Goal: Task Accomplishment & Management: Complete application form

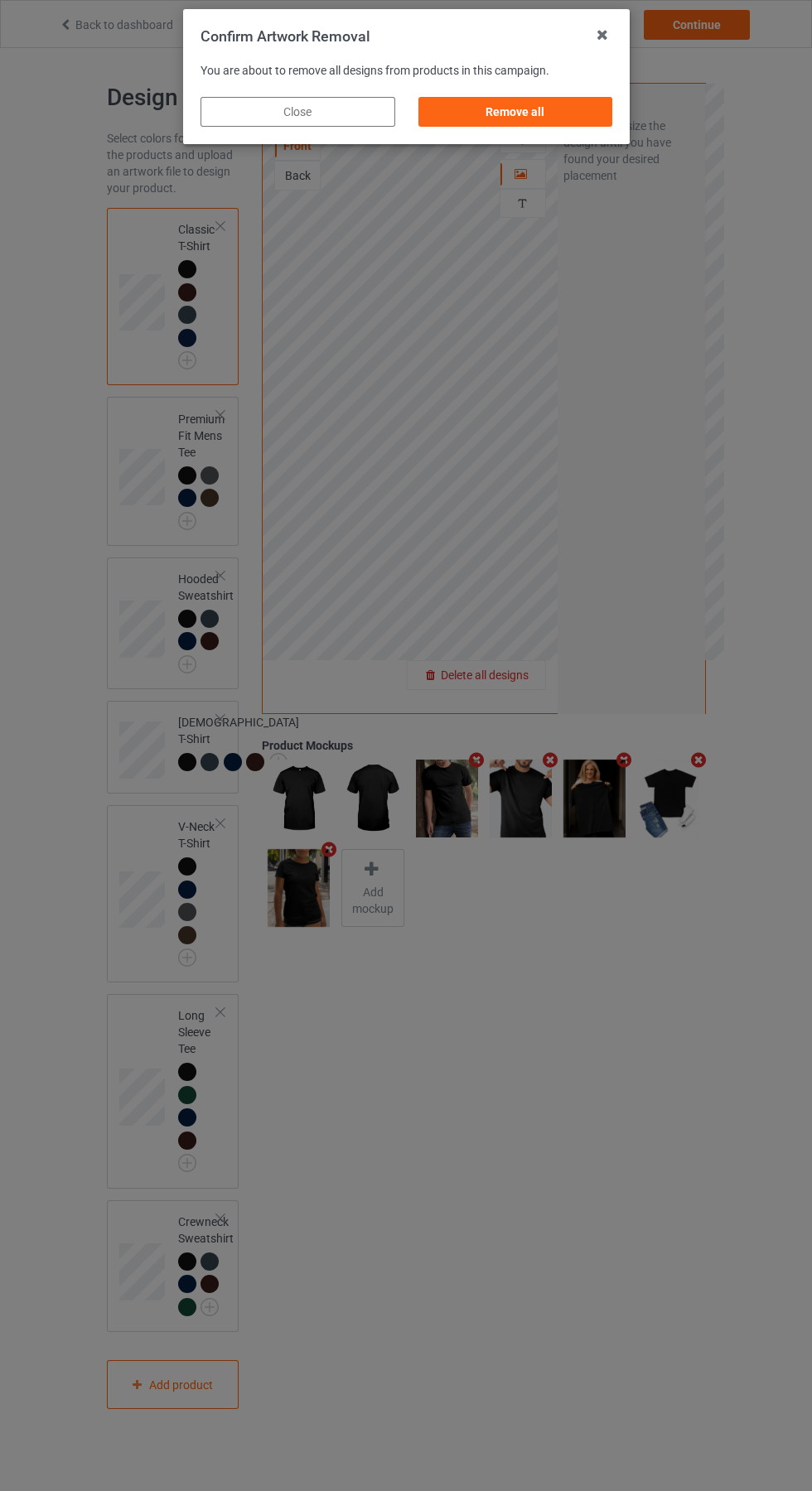
click at [534, 115] on div "Remove all" at bounding box center [514, 112] width 195 height 30
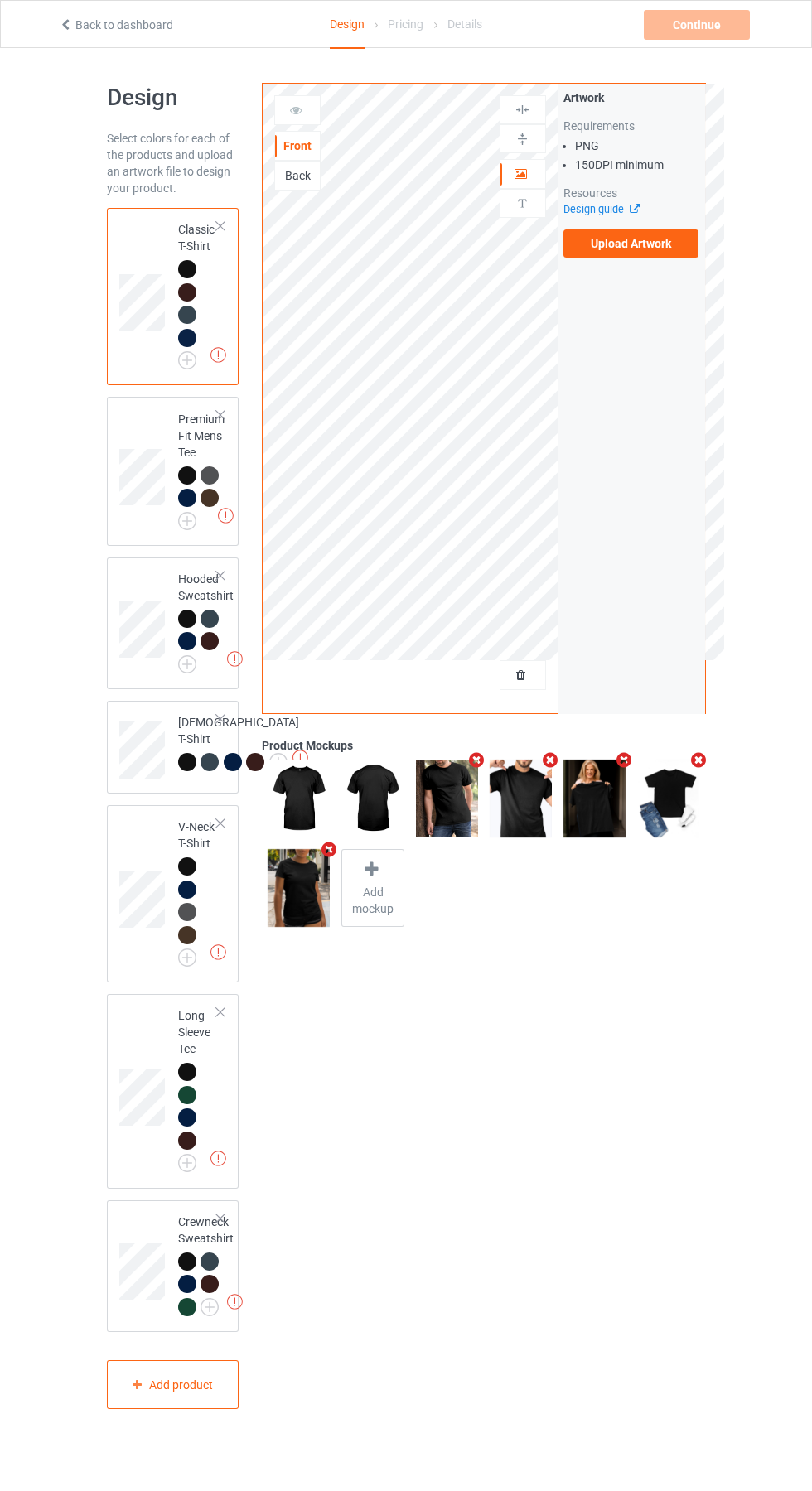
click at [663, 253] on label "Upload Artwork" at bounding box center [631, 244] width 136 height 28
click at [0, 0] on input "Upload Artwork" at bounding box center [0, 0] width 0 height 0
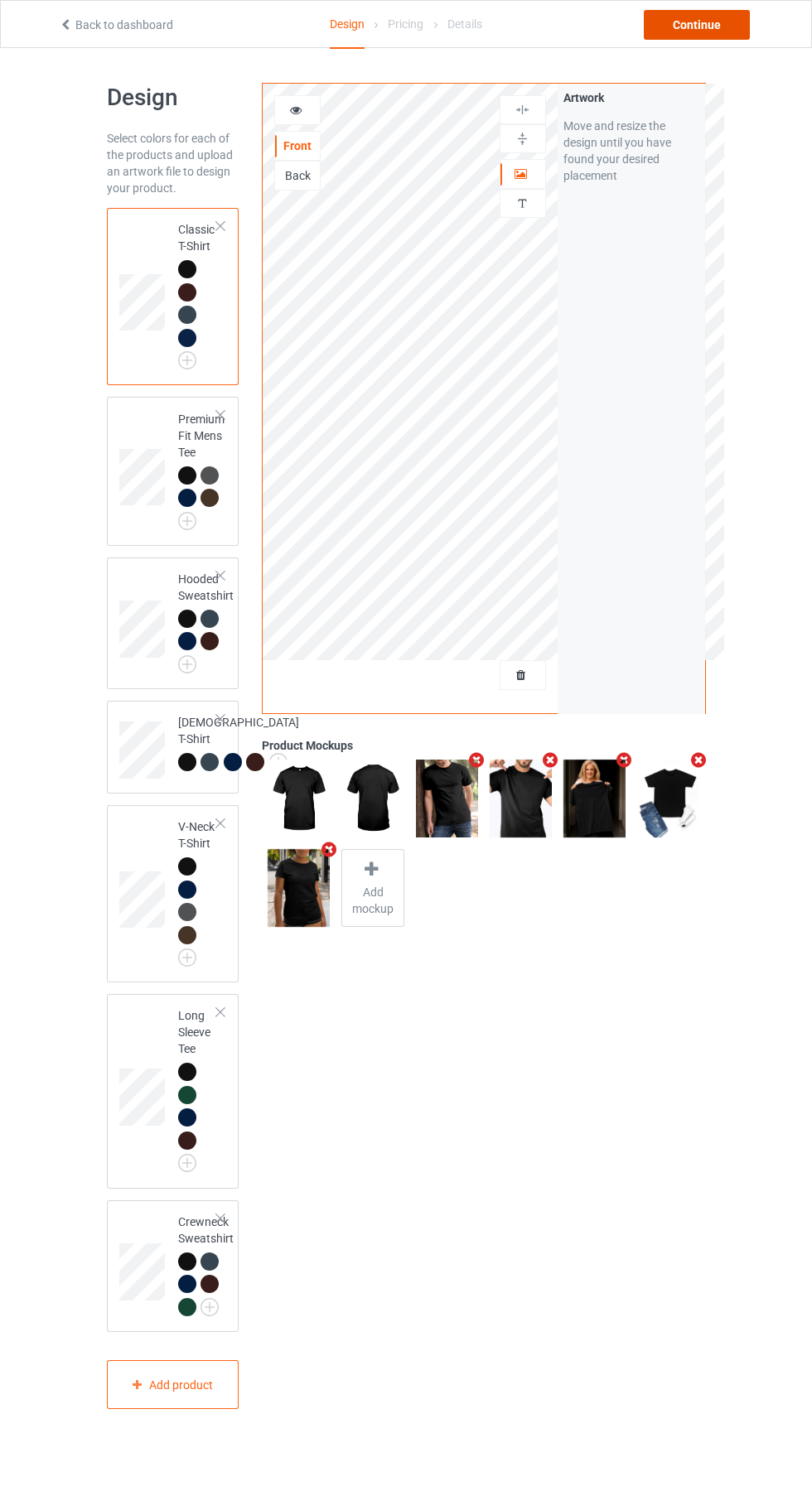
click at [726, 26] on div "Continue" at bounding box center [697, 25] width 106 height 30
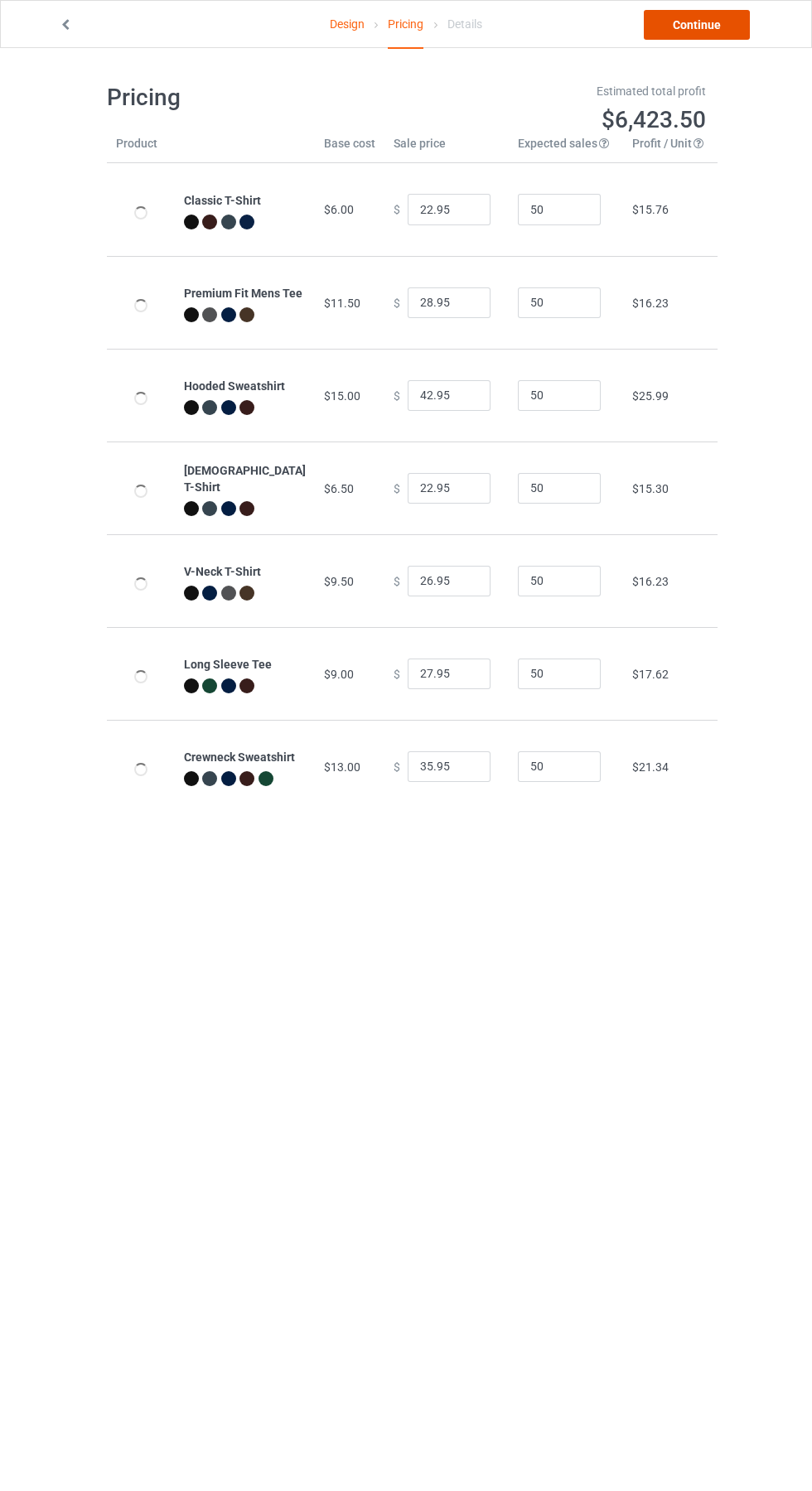
click at [710, 22] on link "Continue" at bounding box center [697, 25] width 106 height 30
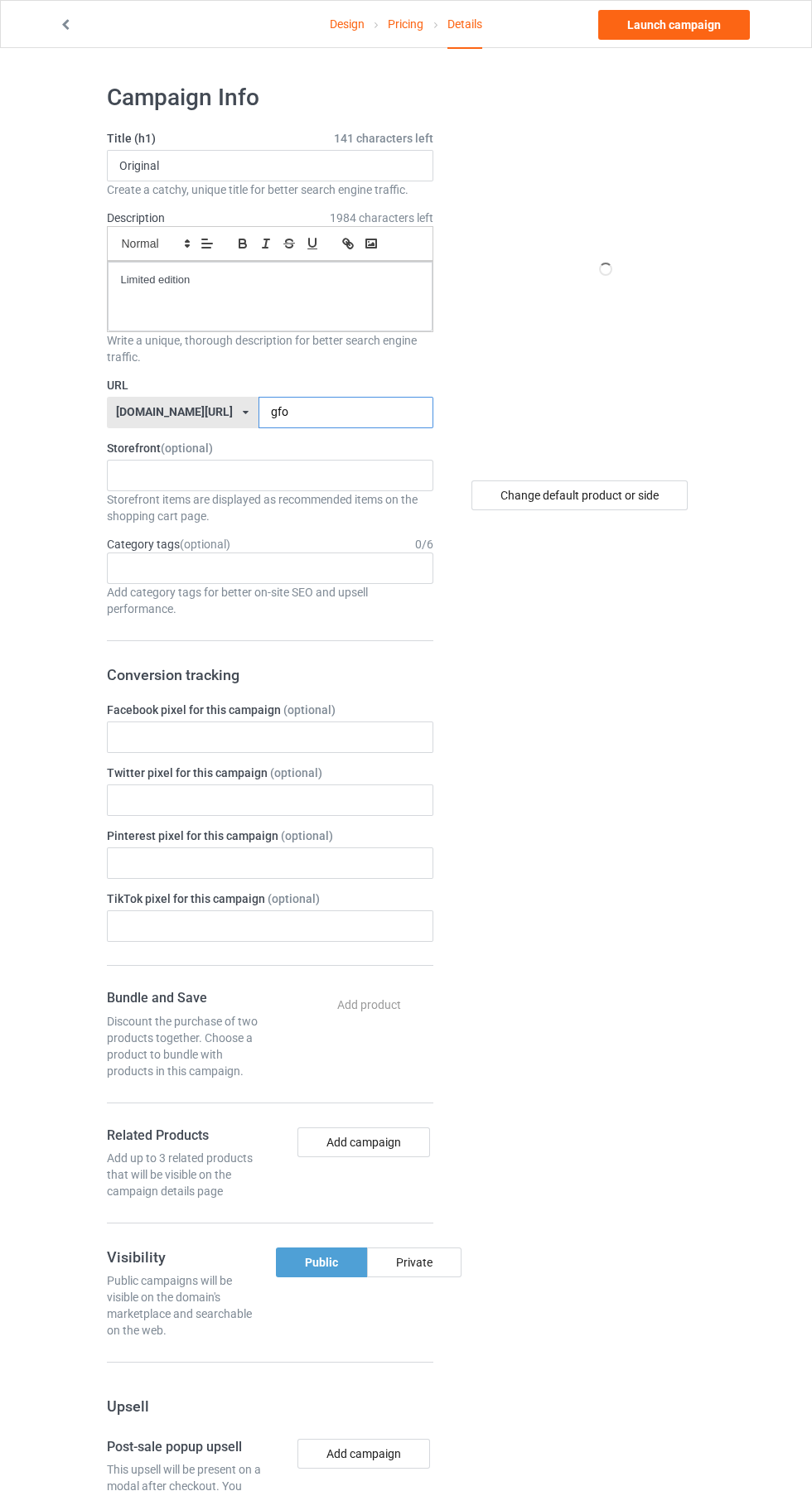
click at [298, 411] on input "gfo" at bounding box center [346, 413] width 175 height 32
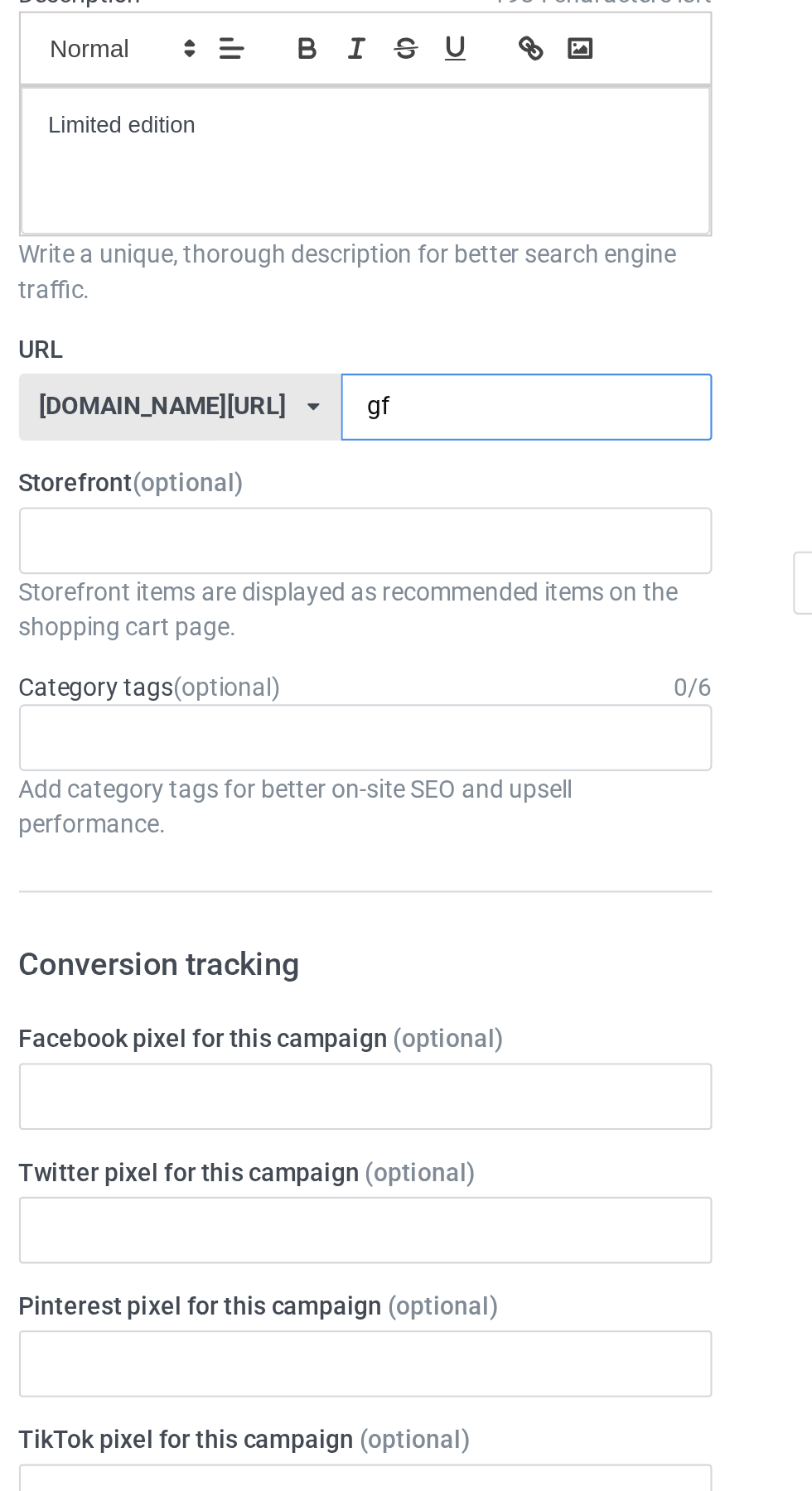
type input "g"
type input "Ogd"
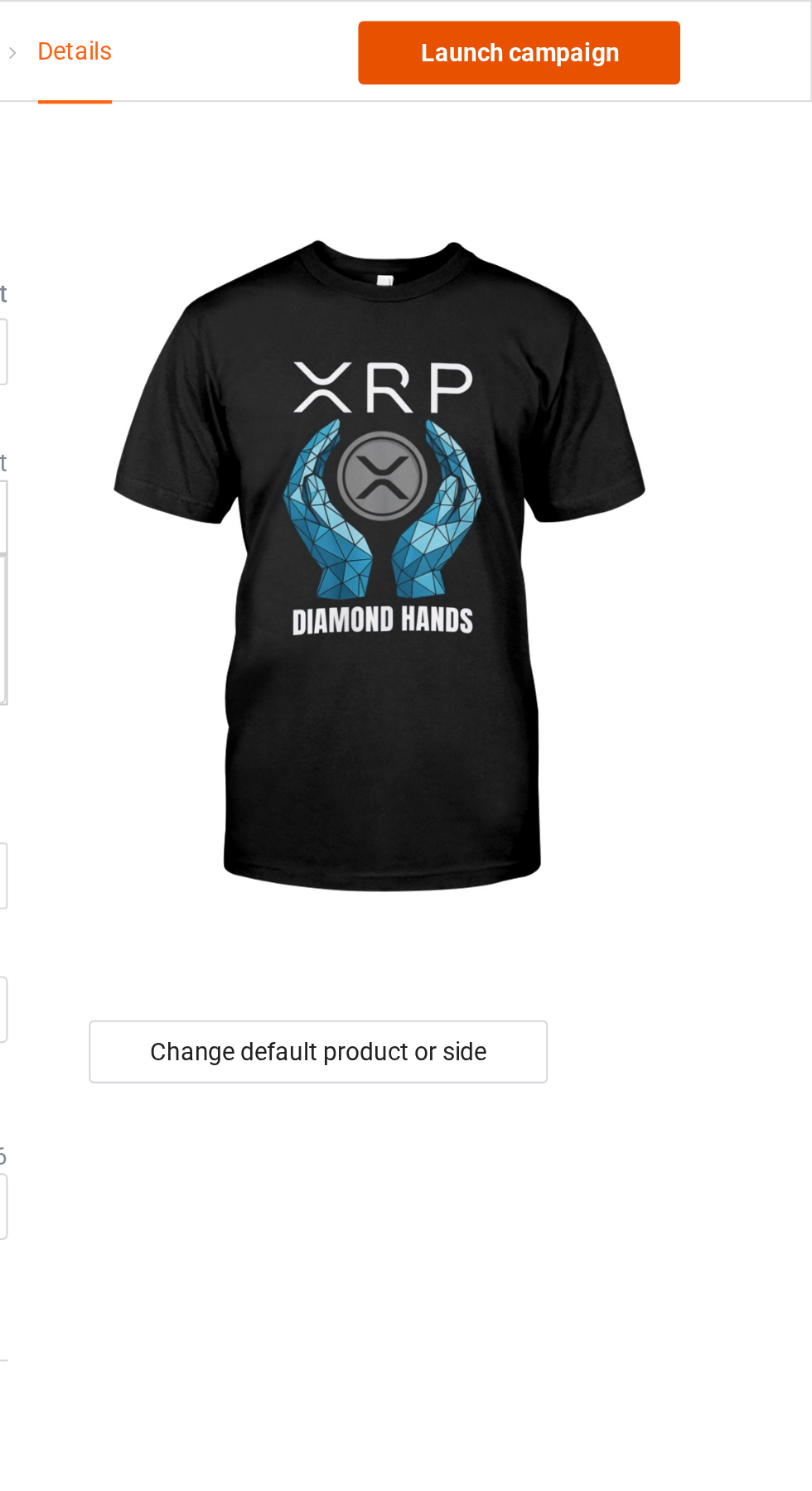
click at [702, 20] on link "Launch campaign" at bounding box center [674, 25] width 151 height 30
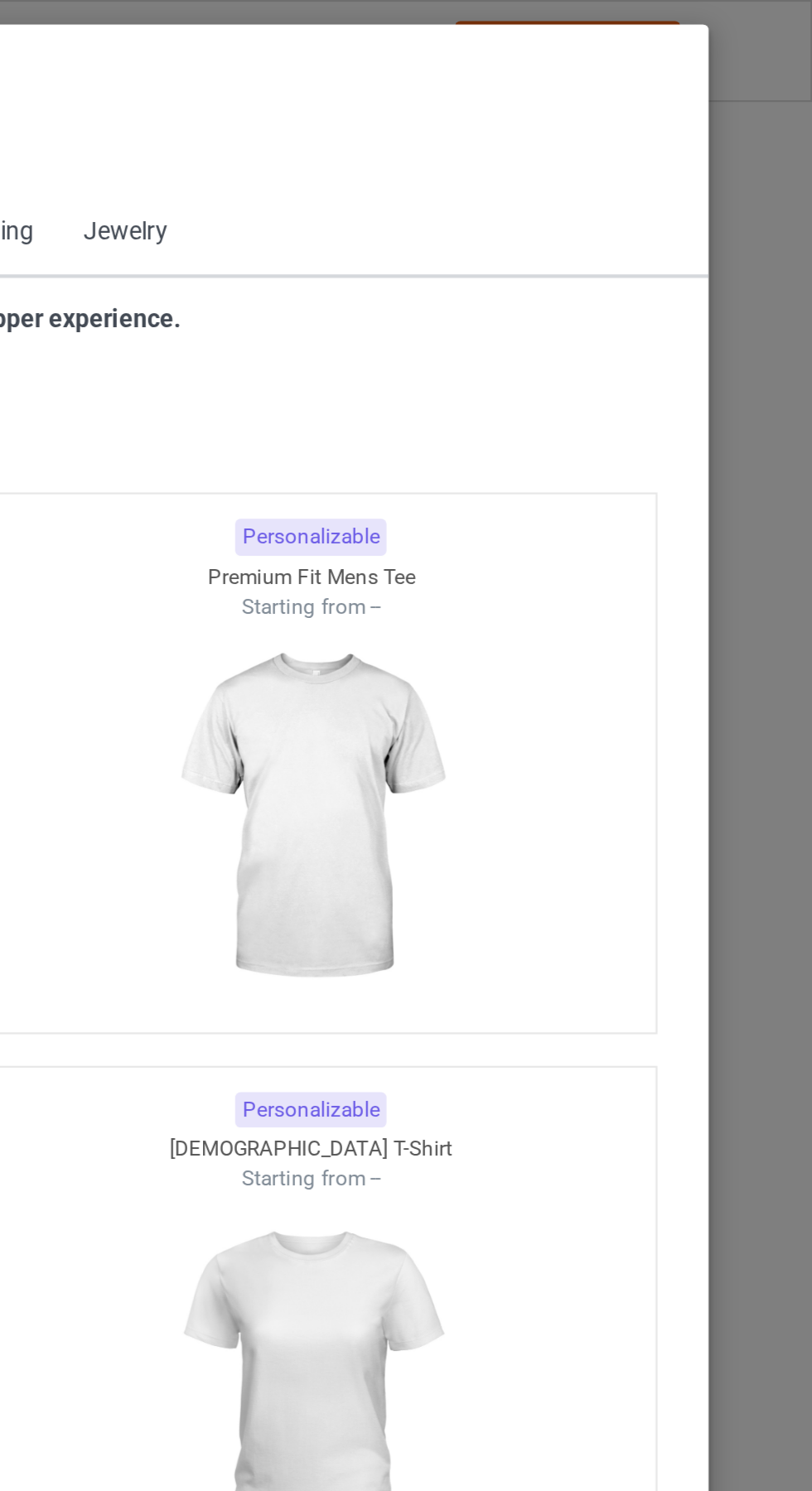
scroll to position [887, 0]
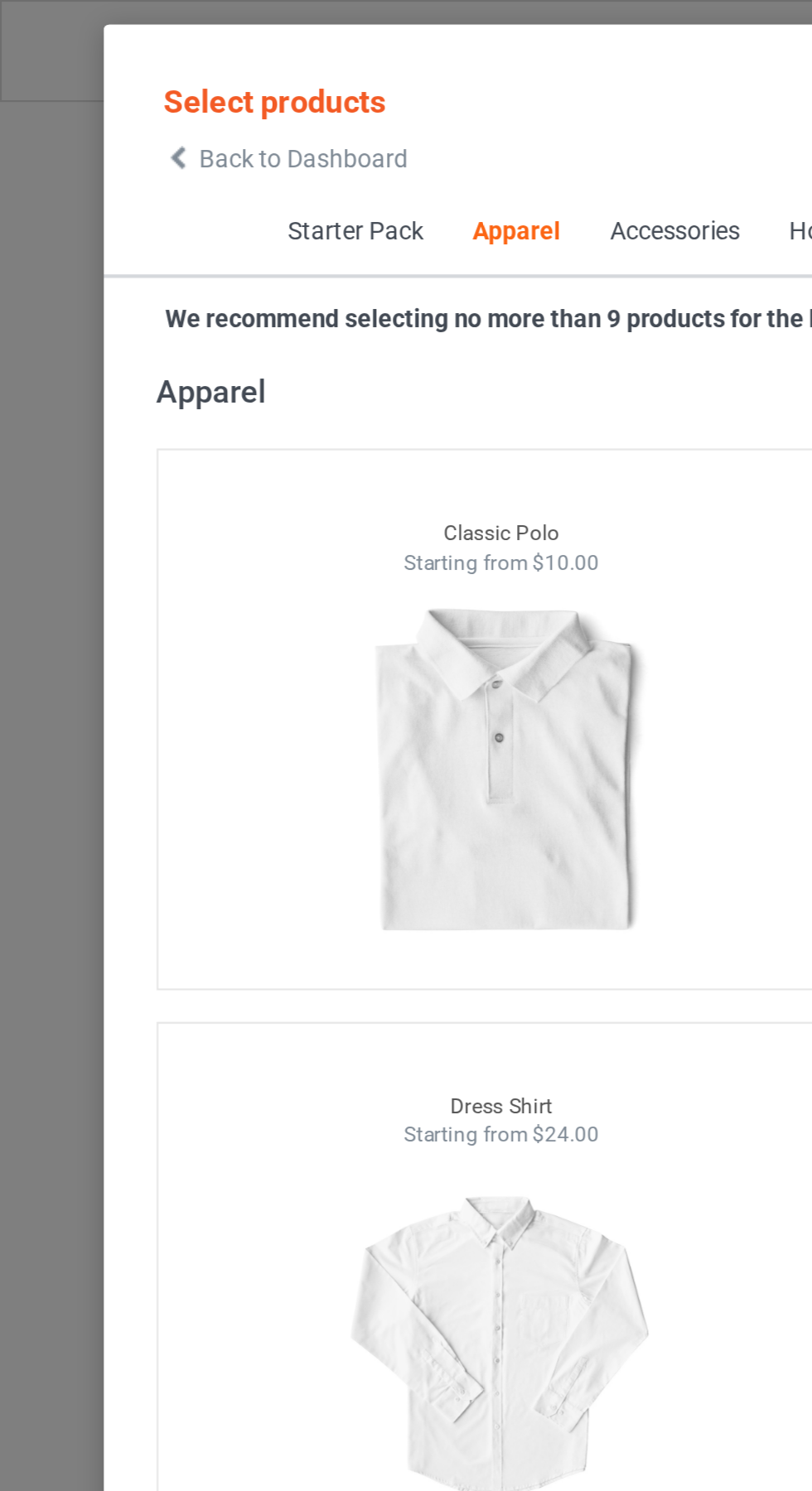
click at [84, 75] on icon at bounding box center [84, 74] width 14 height 11
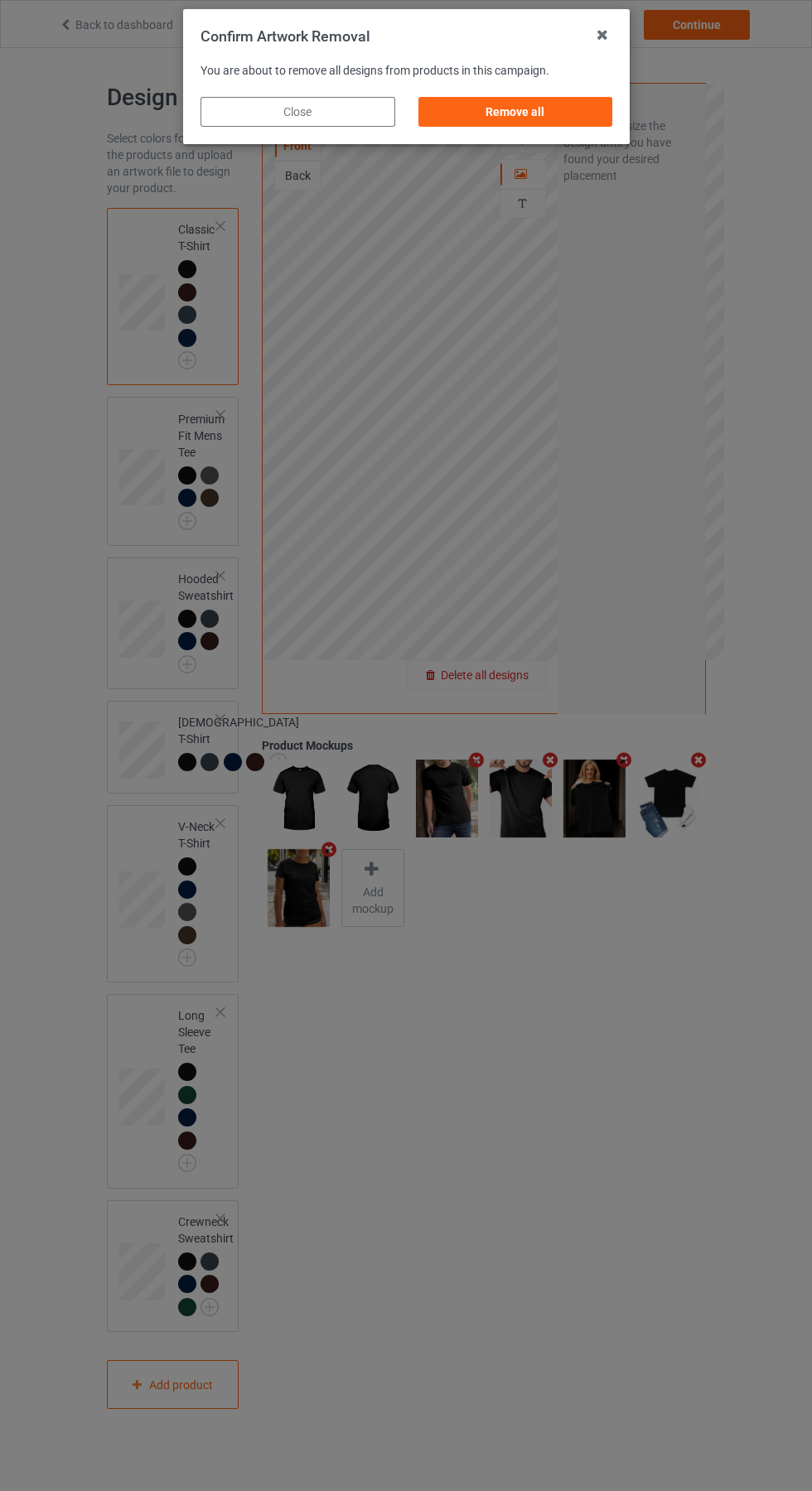
click at [541, 118] on div "Remove all" at bounding box center [514, 112] width 195 height 30
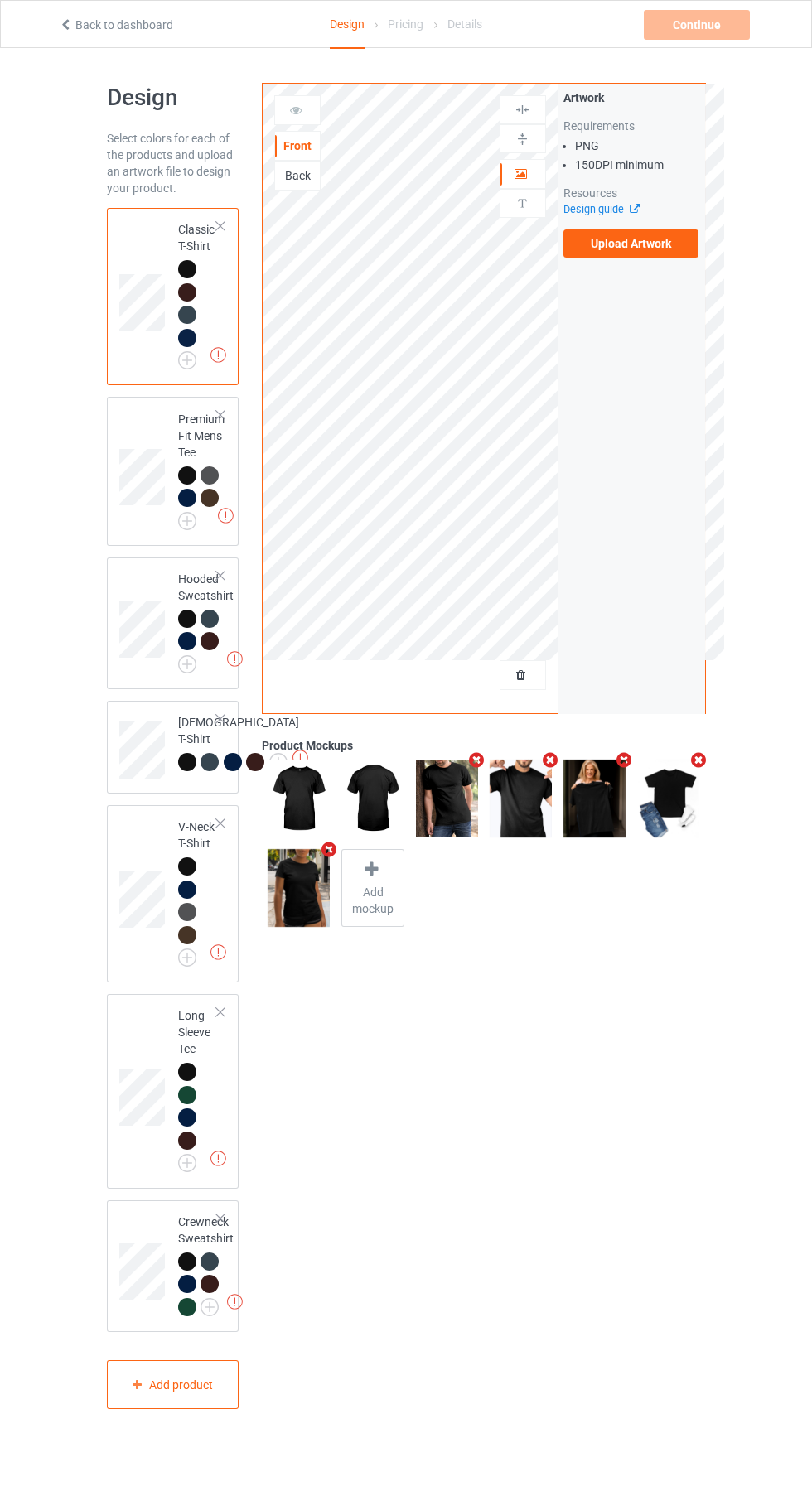
click at [672, 251] on label "Upload Artwork" at bounding box center [631, 244] width 136 height 28
click at [0, 0] on input "Upload Artwork" at bounding box center [0, 0] width 0 height 0
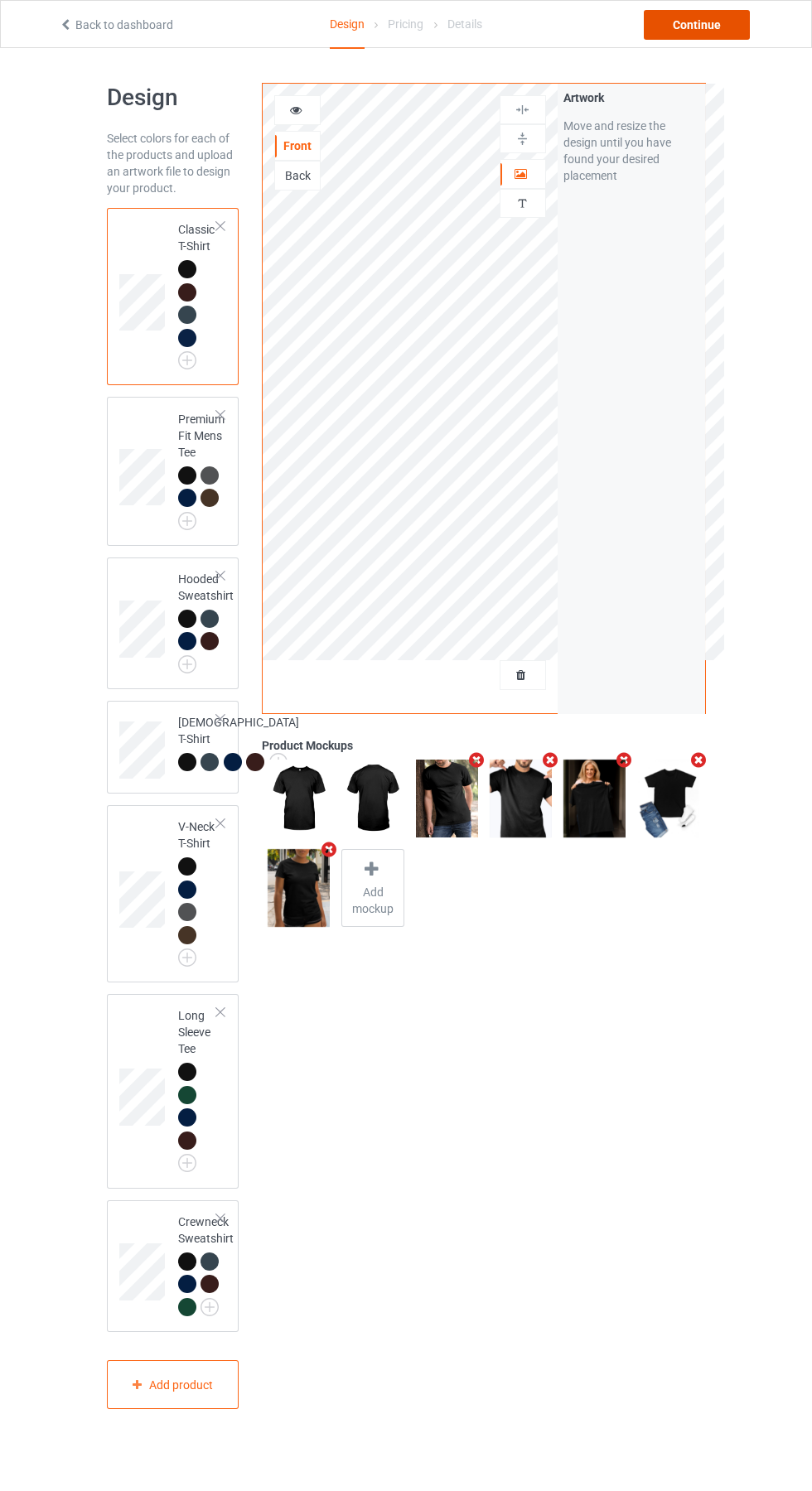
click at [695, 33] on div "Continue" at bounding box center [697, 25] width 106 height 30
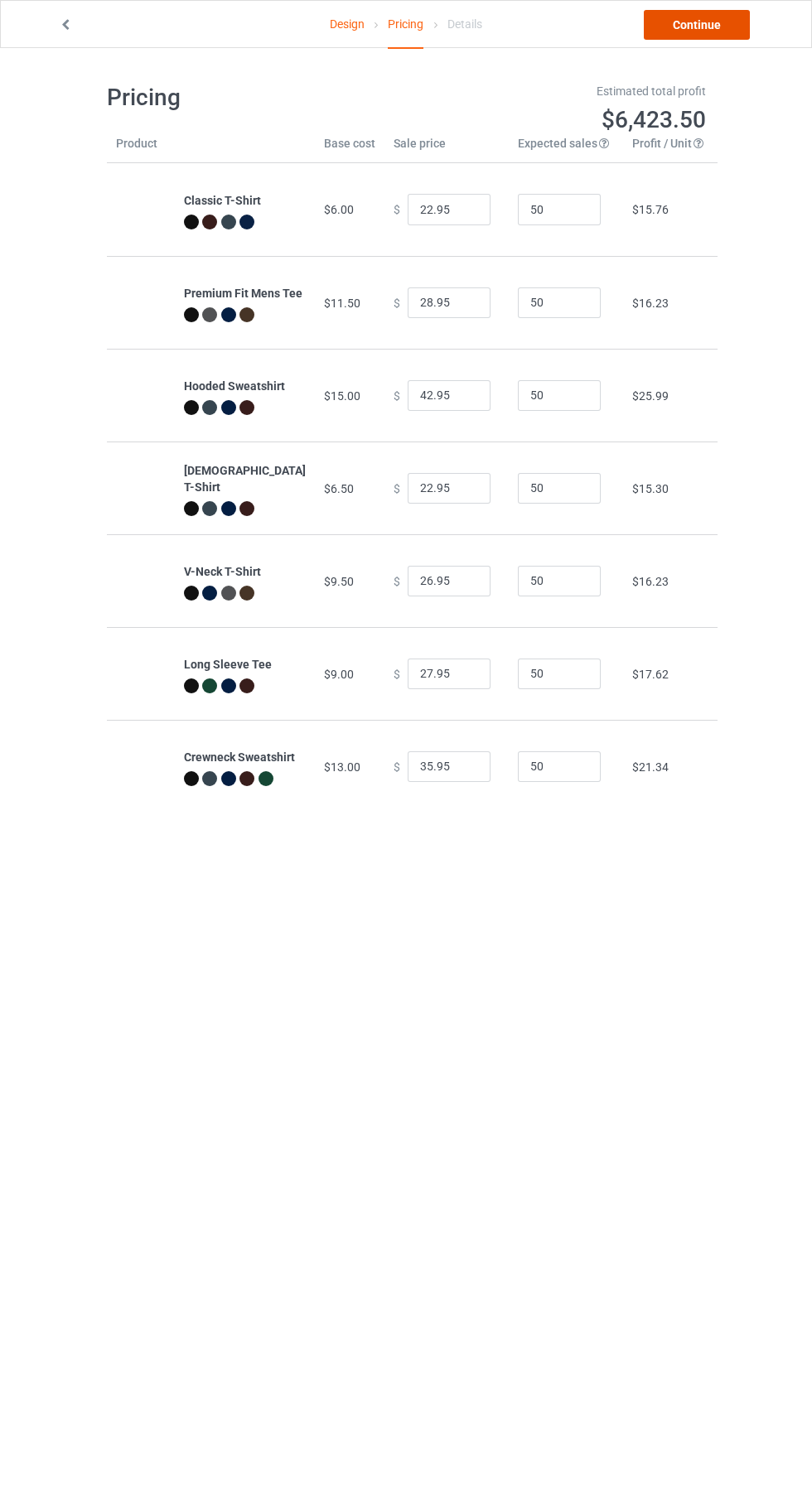
click at [707, 27] on link "Continue" at bounding box center [697, 25] width 106 height 30
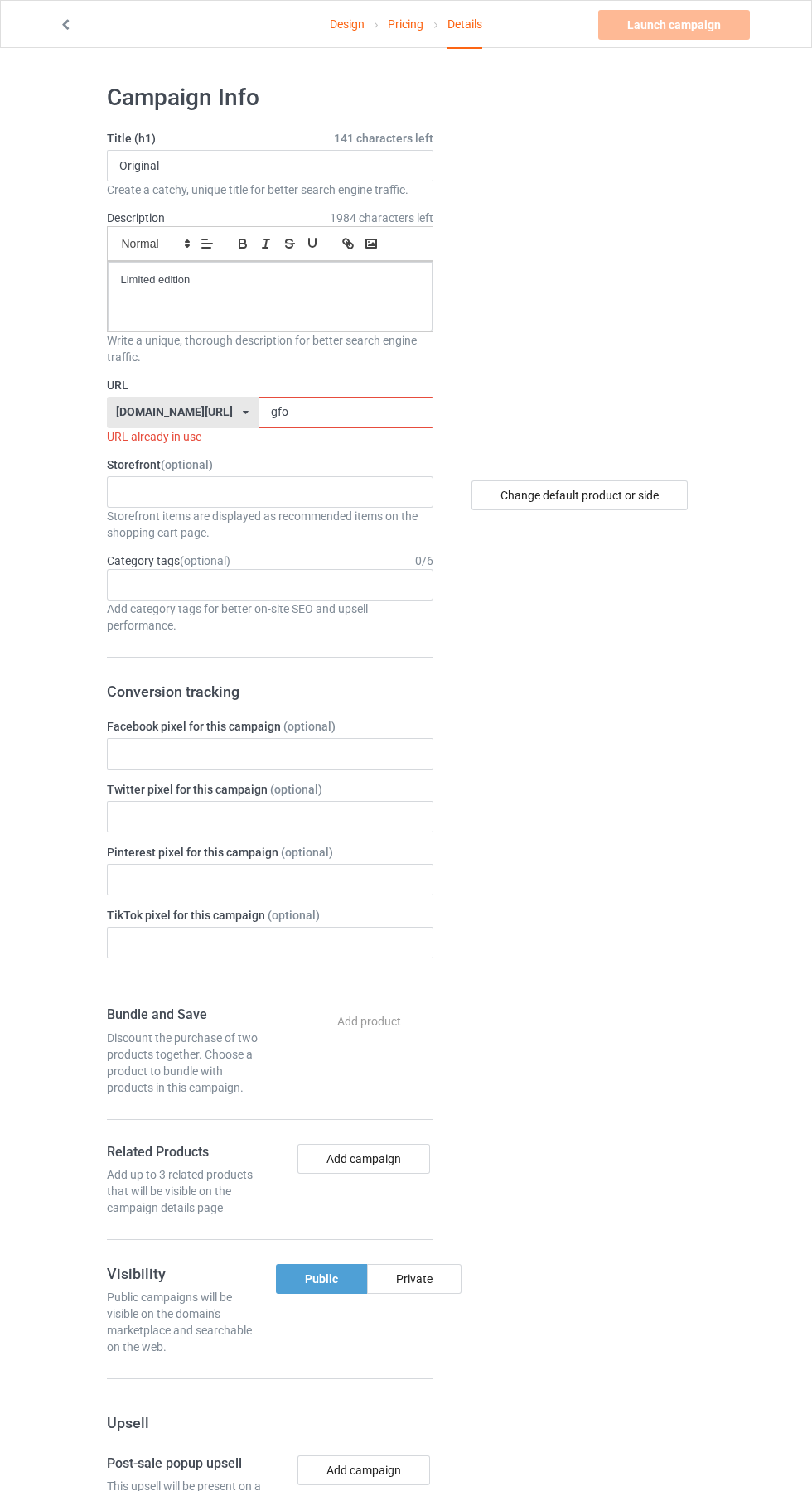
click at [285, 413] on input "gfo" at bounding box center [346, 413] width 175 height 32
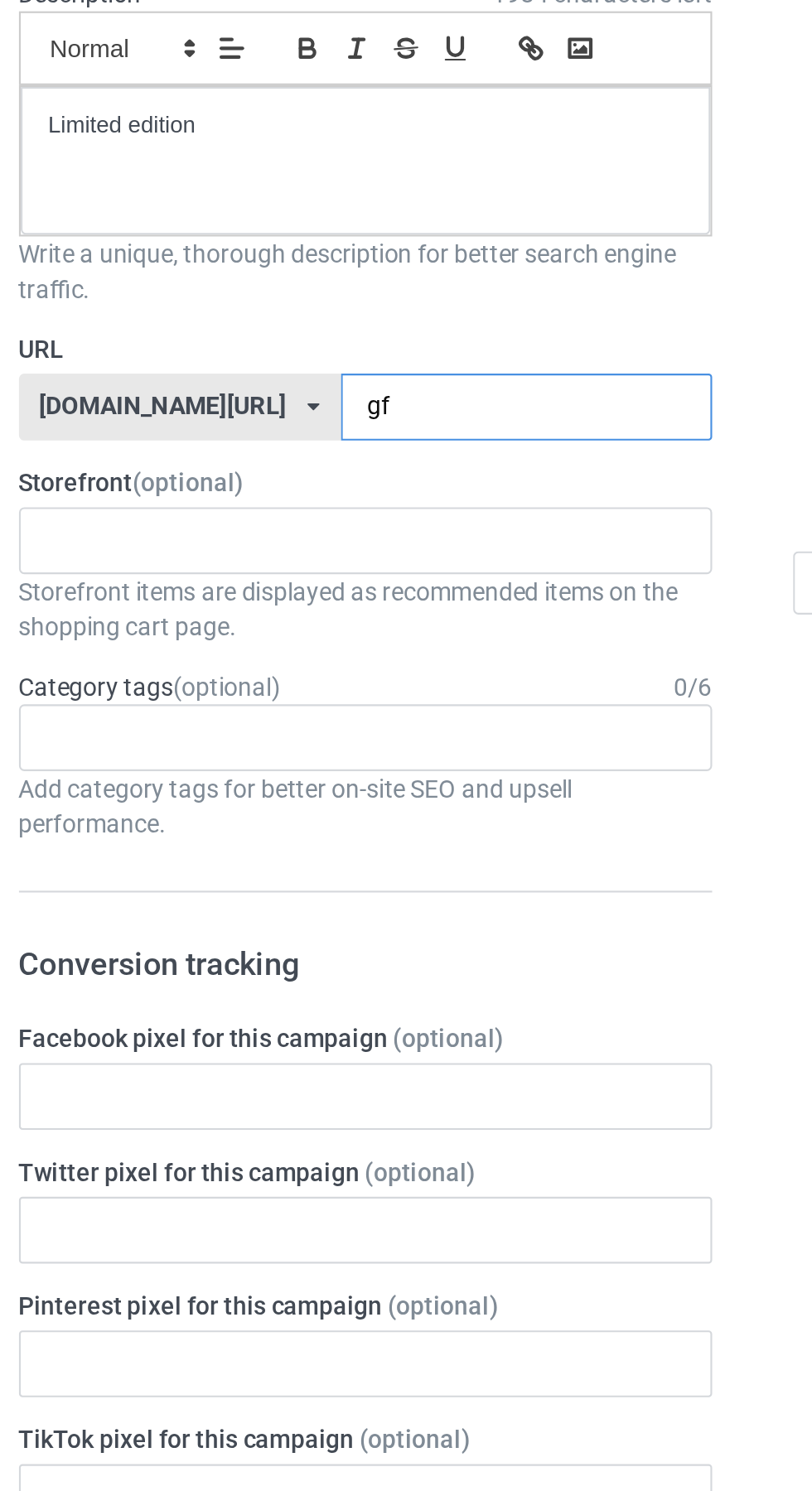
type input "g"
type input "Ohf"
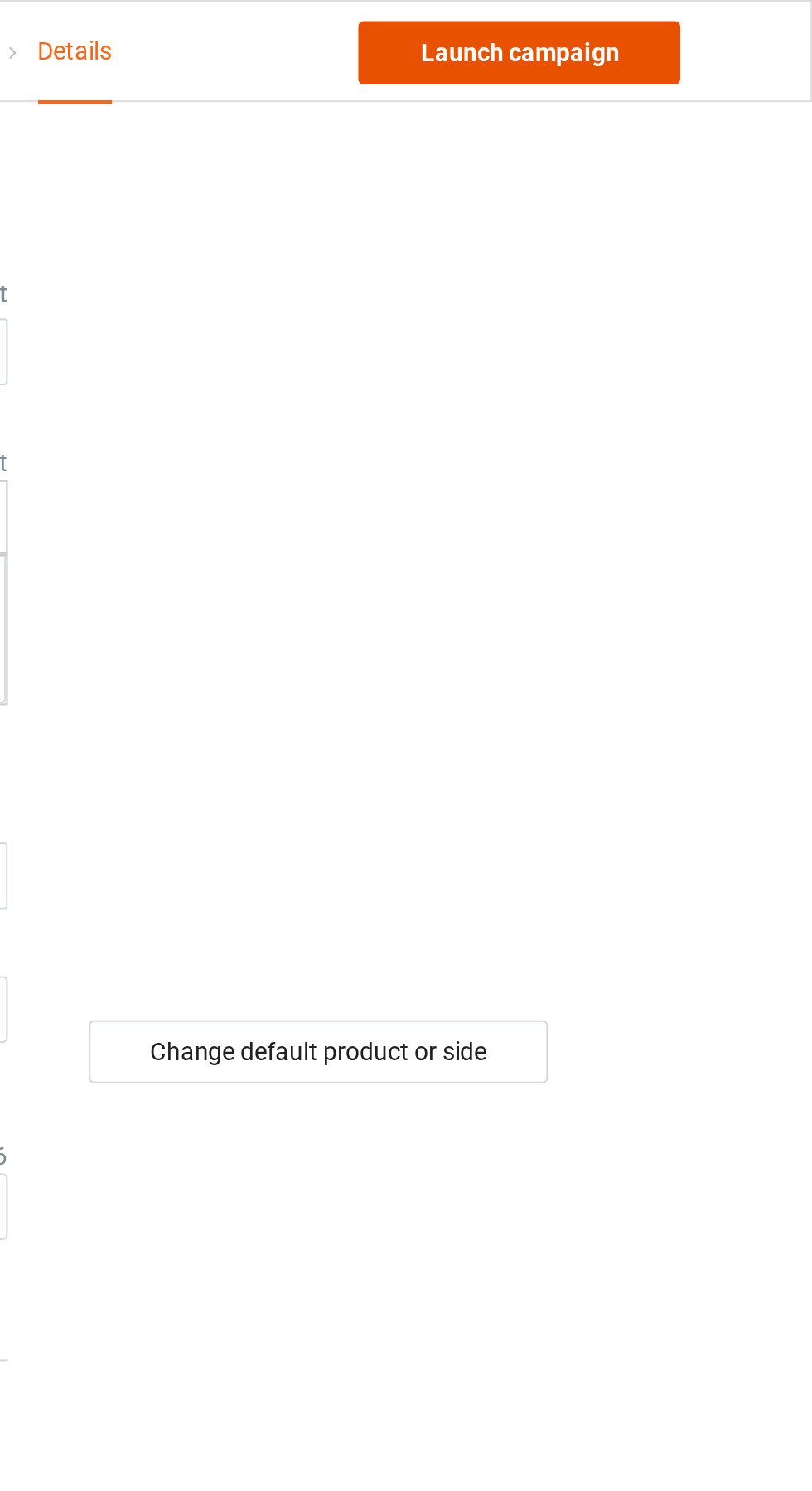
click at [701, 26] on link "Launch campaign" at bounding box center [674, 25] width 151 height 30
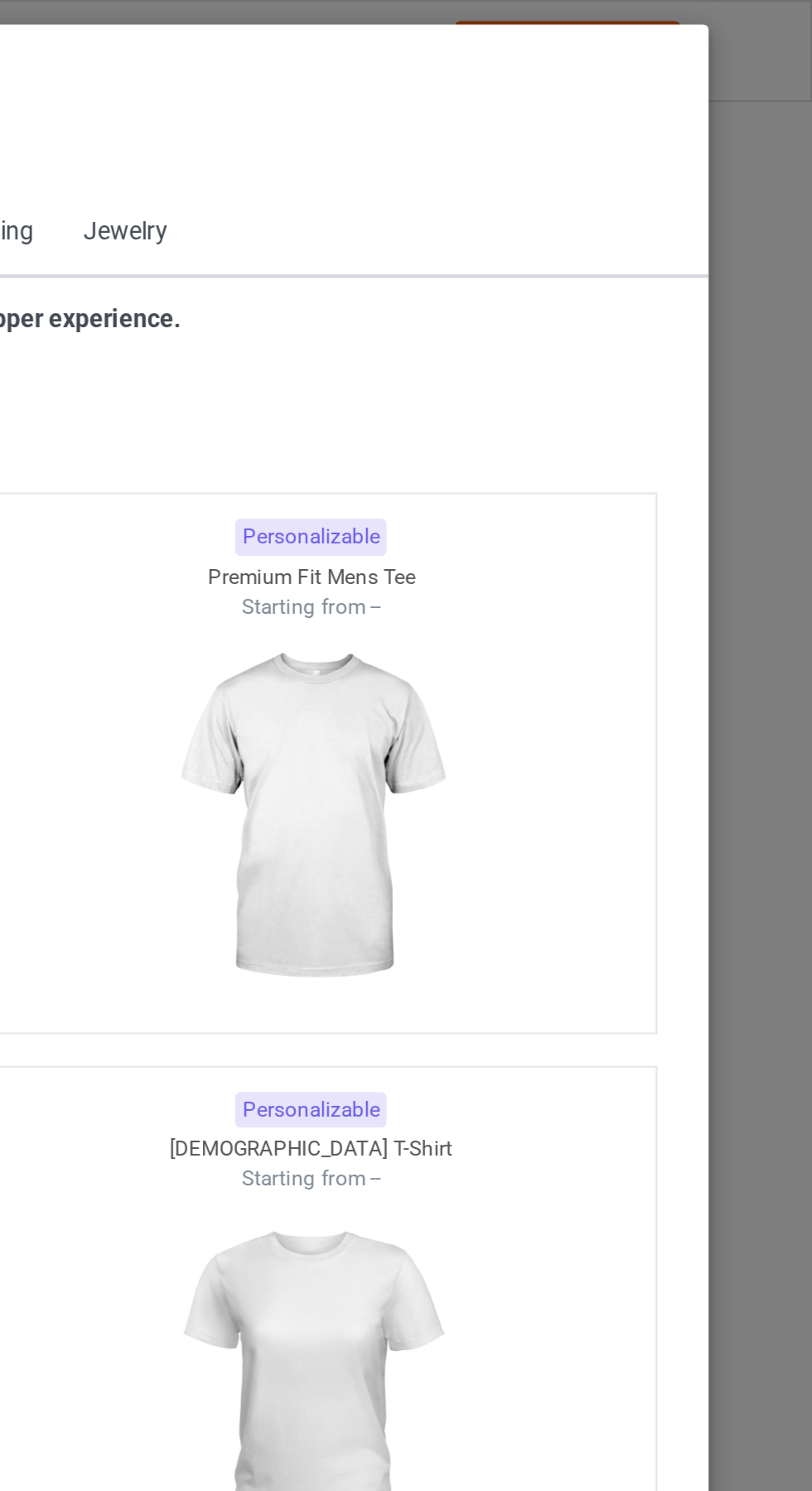
scroll to position [887, 0]
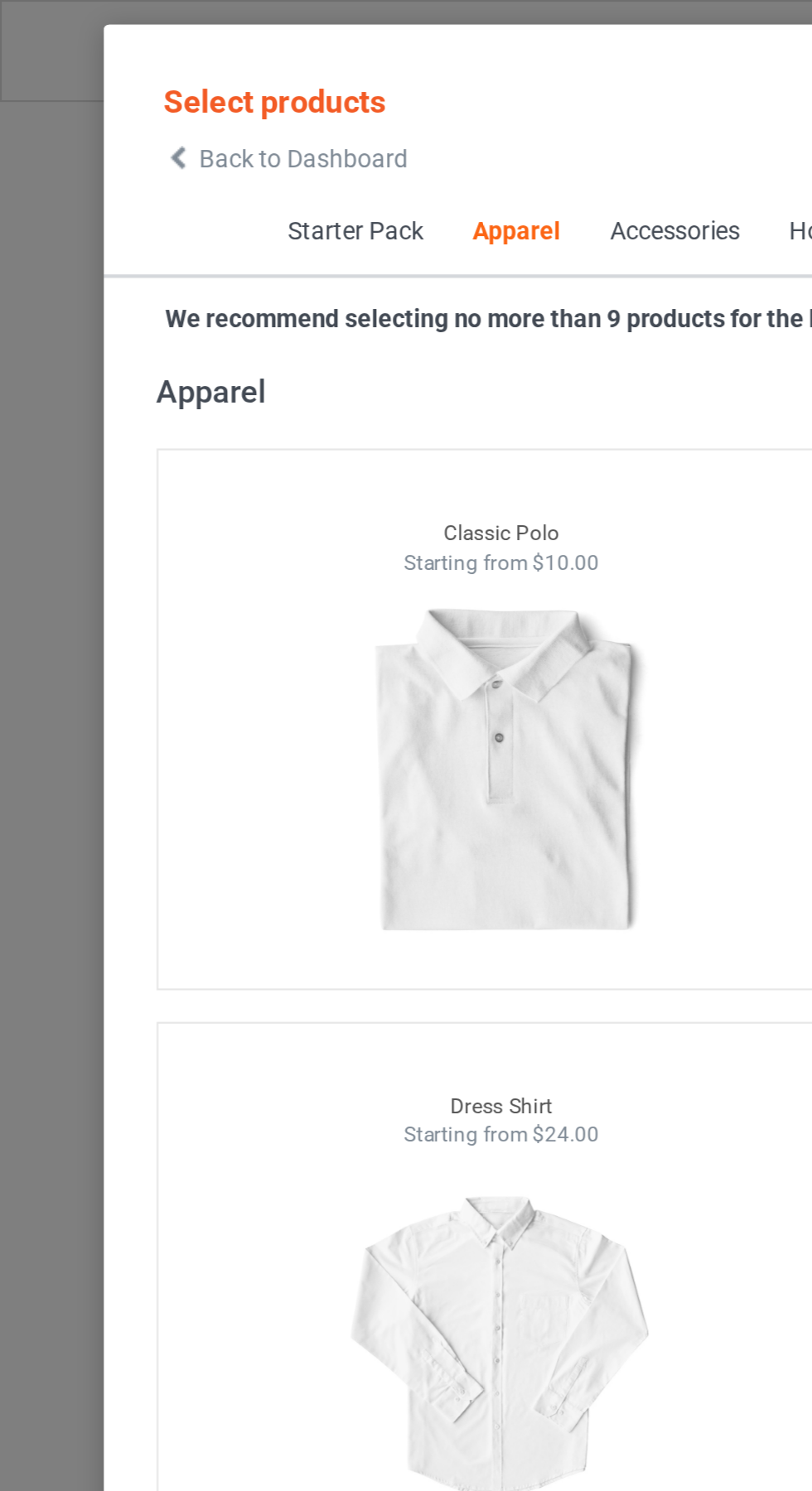
click at [86, 79] on icon at bounding box center [84, 74] width 14 height 11
